Goal: Task Accomplishment & Management: Complete application form

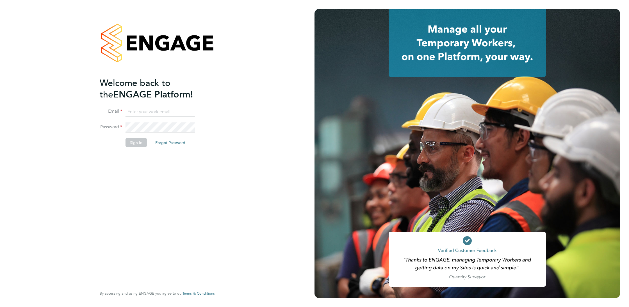
type input "[EMAIL_ADDRESS][DOMAIN_NAME]"
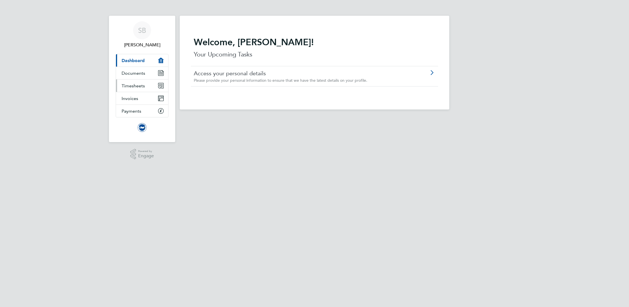
click at [133, 86] on span "Timesheets" at bounding box center [133, 85] width 23 height 5
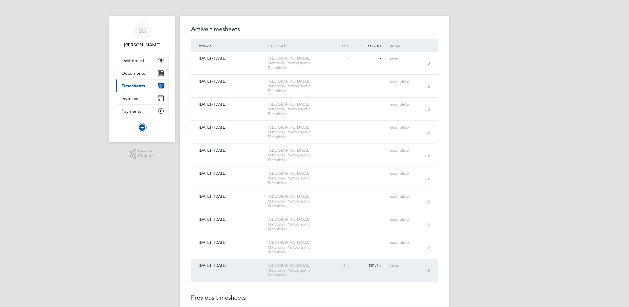
click at [243, 269] on link "[DATE] - [DATE] [GEOGRAPHIC_DATA], Matchday Photographic Technician 4.5 £81.45 …" at bounding box center [314, 270] width 247 height 23
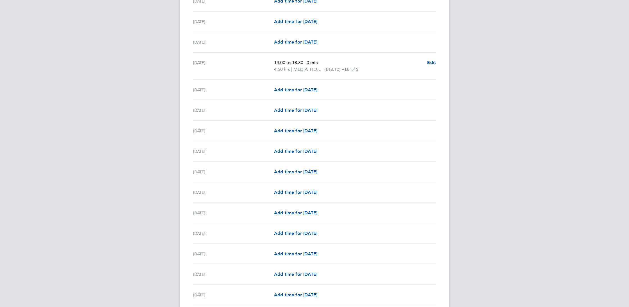
scroll to position [355, 0]
click at [291, 212] on span "Add time for [DATE]" at bounding box center [295, 211] width 43 height 5
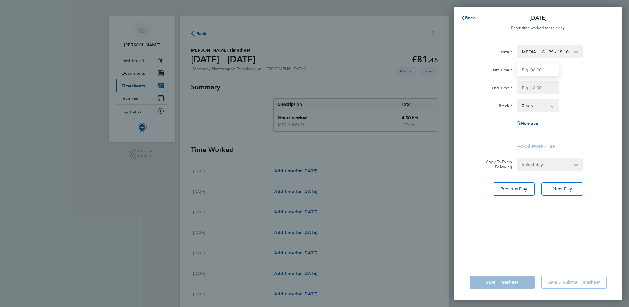
click at [547, 69] on input "Start Time" at bounding box center [538, 69] width 43 height 13
type input "13:00"
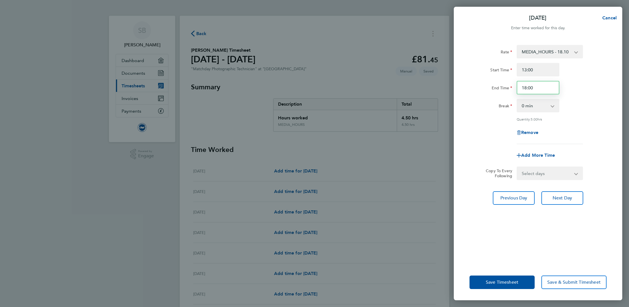
click at [524, 87] on input "18:00" at bounding box center [538, 87] width 43 height 13
type input "19:00"
click at [508, 282] on span "Save Timesheet" at bounding box center [502, 282] width 33 height 6
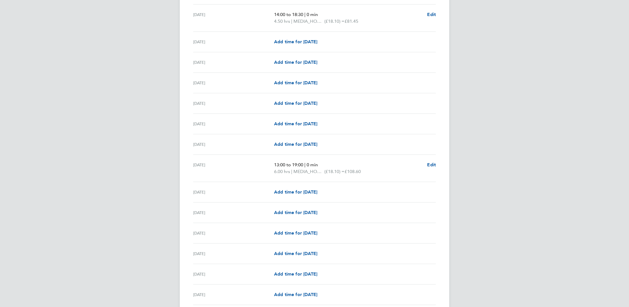
scroll to position [460, 0]
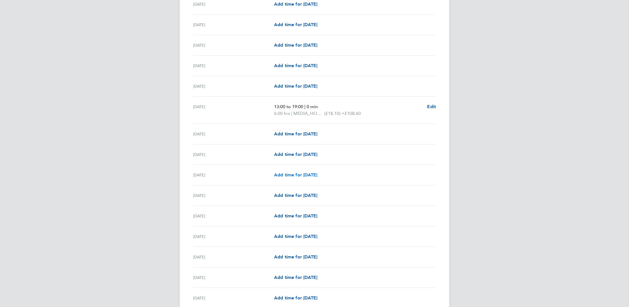
click at [299, 174] on span "Add time for [DATE]" at bounding box center [295, 174] width 43 height 5
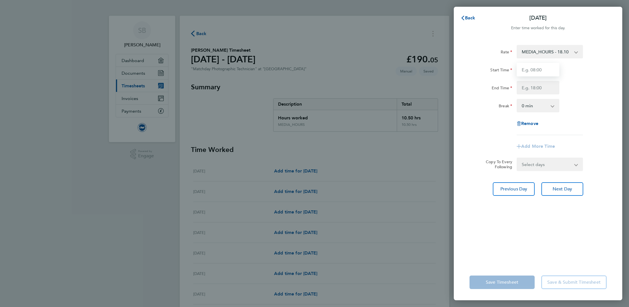
click at [546, 71] on input "Start Time" at bounding box center [538, 69] width 43 height 13
type input "18:30"
type input "23:00"
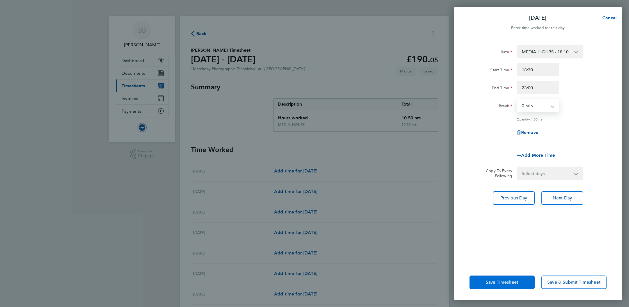
click at [505, 281] on span "Save Timesheet" at bounding box center [502, 282] width 33 height 6
